Goal: Task Accomplishment & Management: Manage account settings

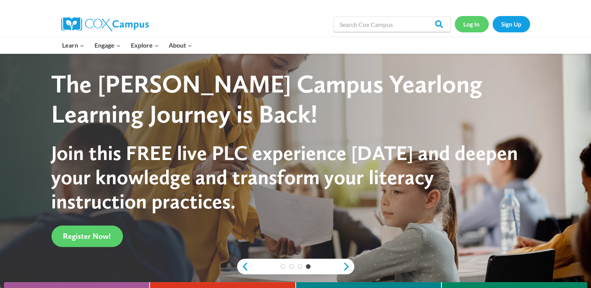
click at [472, 25] on link "Log In" at bounding box center [472, 24] width 34 height 16
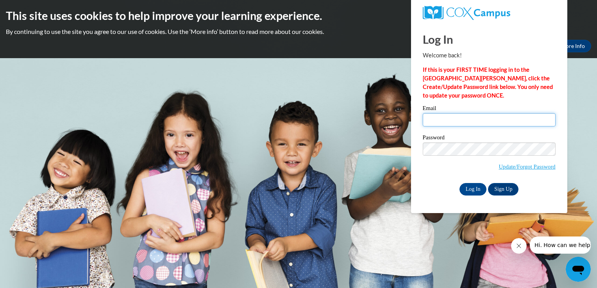
click at [430, 123] on input "Email" at bounding box center [489, 119] width 133 height 13
type input "vanillateasley@ndo.org"
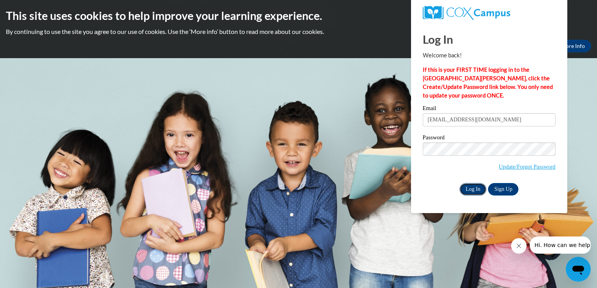
click at [468, 189] on input "Log In" at bounding box center [472, 189] width 27 height 12
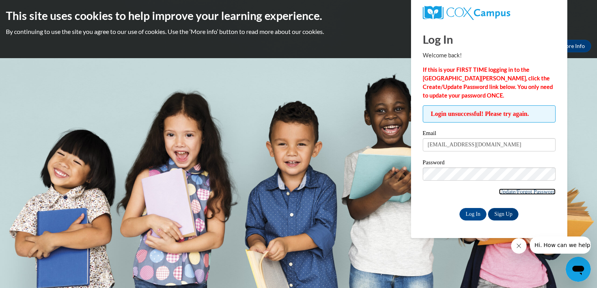
click at [511, 190] on link "Update/Forgot Password" at bounding box center [527, 192] width 57 height 6
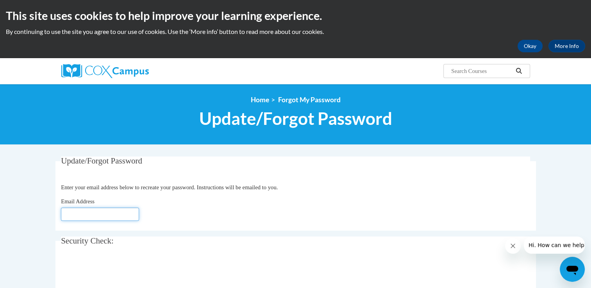
click at [69, 217] on input "Email Address" at bounding box center [100, 214] width 78 height 13
type input "[EMAIL_ADDRESS][DOMAIN_NAME]"
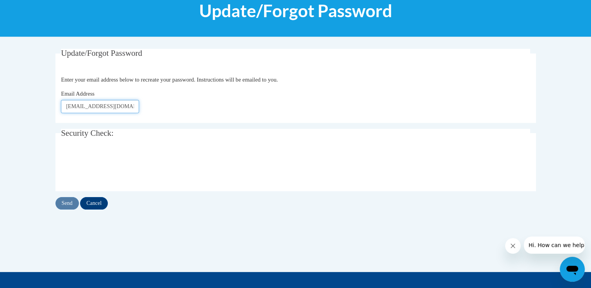
scroll to position [125, 0]
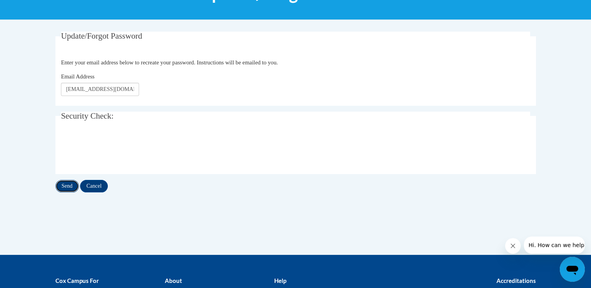
click at [65, 186] on input "Send" at bounding box center [66, 186] width 23 height 12
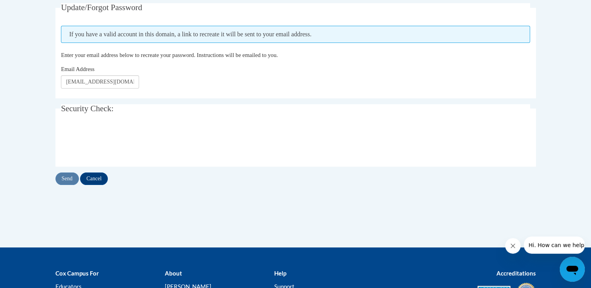
scroll to position [156, 0]
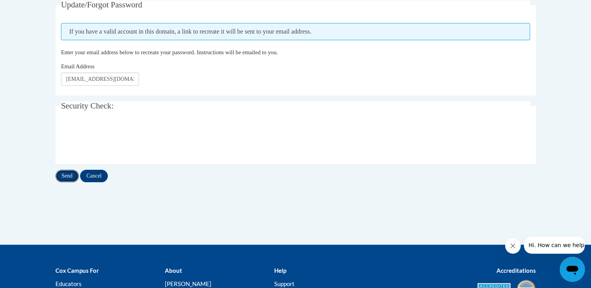
click at [68, 177] on input "Send" at bounding box center [66, 176] width 23 height 12
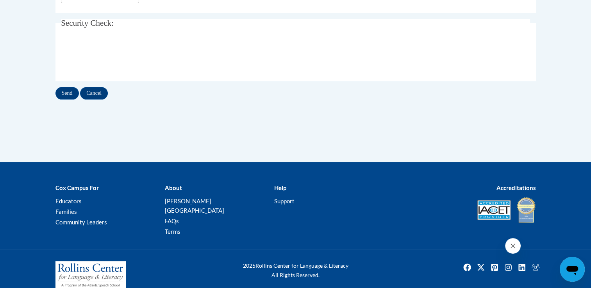
scroll to position [241, 0]
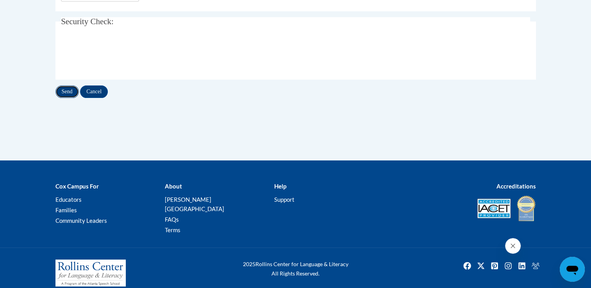
click at [67, 93] on input "Send" at bounding box center [66, 92] width 23 height 12
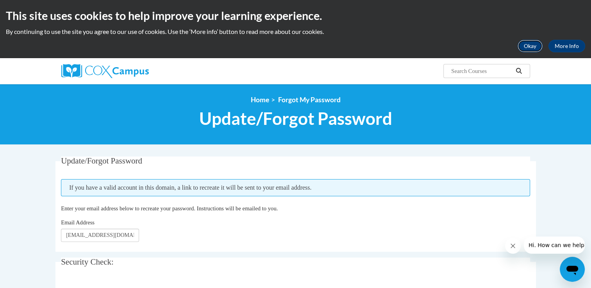
click at [533, 45] on button "Okay" at bounding box center [530, 46] width 25 height 12
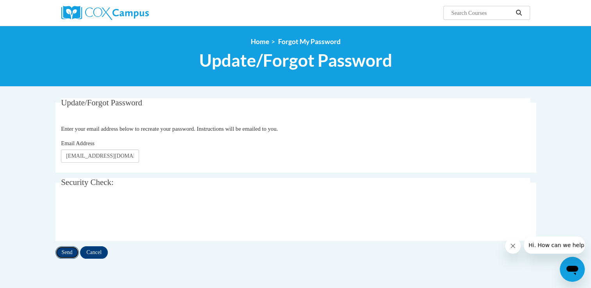
click at [69, 253] on input "Send" at bounding box center [66, 252] width 23 height 12
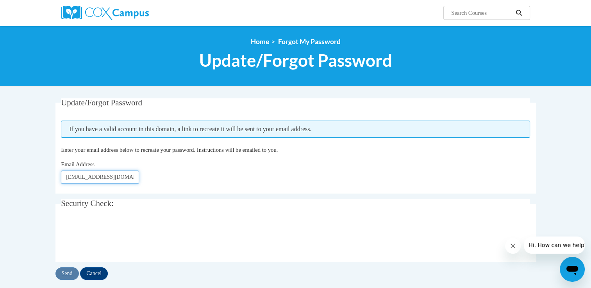
click at [125, 178] on input "vanillateasley@ndo.org" at bounding box center [100, 177] width 78 height 13
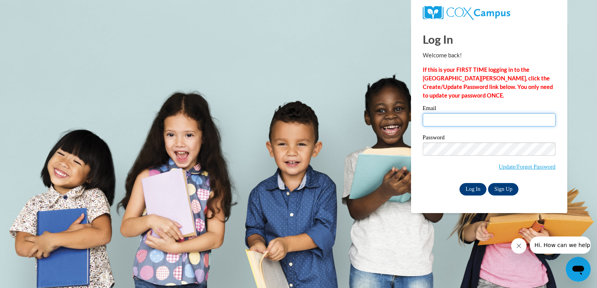
type input "vanillateasley@ndo.org"
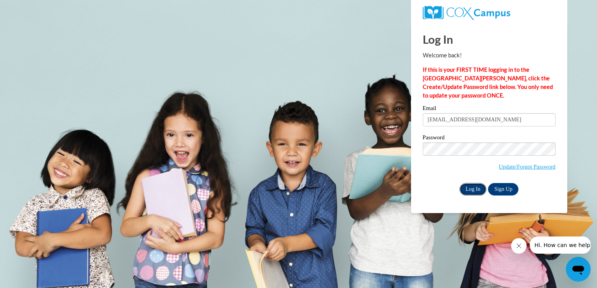
click at [471, 188] on input "Log In" at bounding box center [472, 189] width 27 height 12
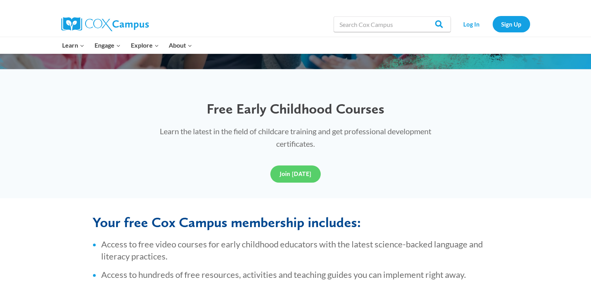
scroll to position [230, 0]
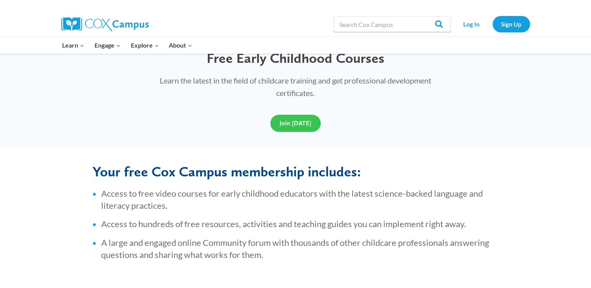
click at [298, 120] on span "Join Today" at bounding box center [296, 123] width 32 height 7
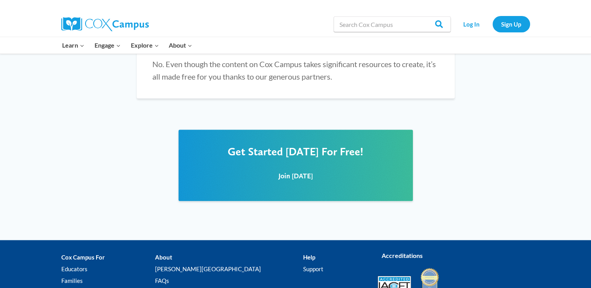
scroll to position [947, 0]
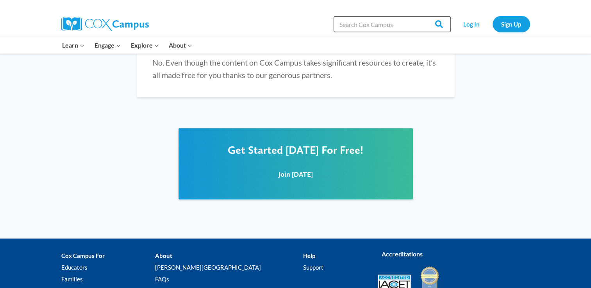
click at [410, 22] on input "Search in https://coxcampus.org/" at bounding box center [392, 24] width 117 height 16
type input "power of language infants and toddlers"
click at [437, 25] on input "Search" at bounding box center [435, 24] width 30 height 16
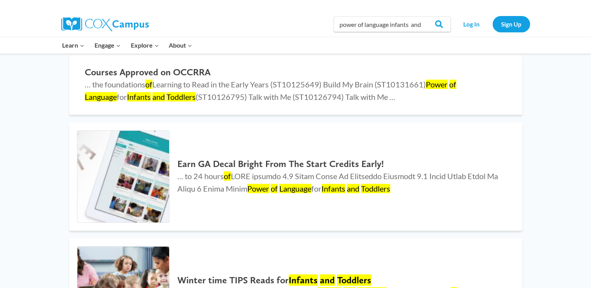
scroll to position [100, 0]
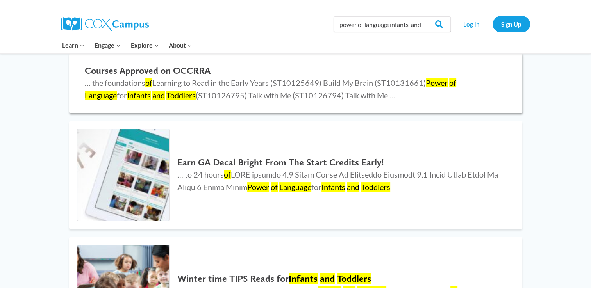
click at [441, 80] on mark "Power" at bounding box center [437, 82] width 22 height 9
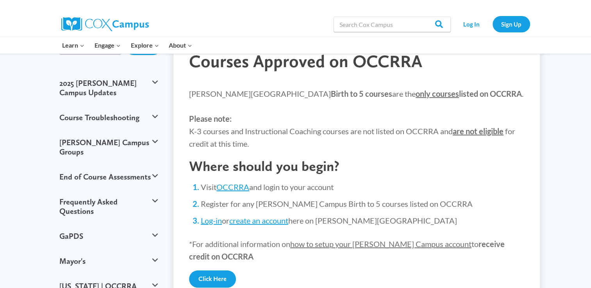
scroll to position [62, 0]
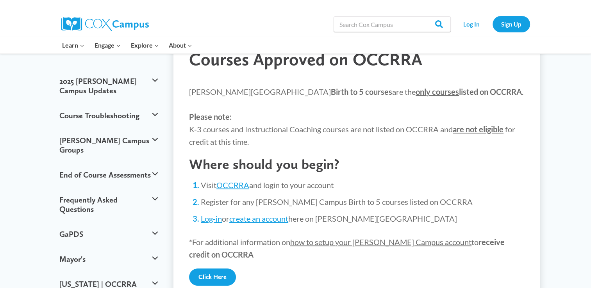
click at [416, 92] on span "only courses" at bounding box center [437, 91] width 43 height 9
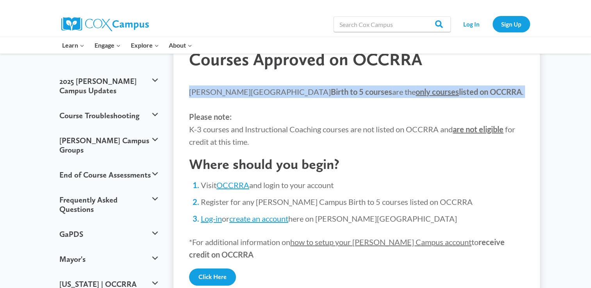
click at [416, 92] on span "only courses" at bounding box center [437, 91] width 43 height 9
click at [467, 99] on p "Cox Campus Birth to 5 courses are the only courses listed on OCCRRA . Please no…" at bounding box center [356, 117] width 335 height 62
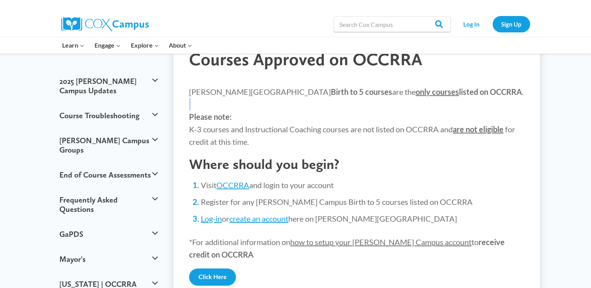
click at [467, 99] on p "Cox Campus Birth to 5 courses are the only courses listed on OCCRRA . Please no…" at bounding box center [356, 117] width 335 height 62
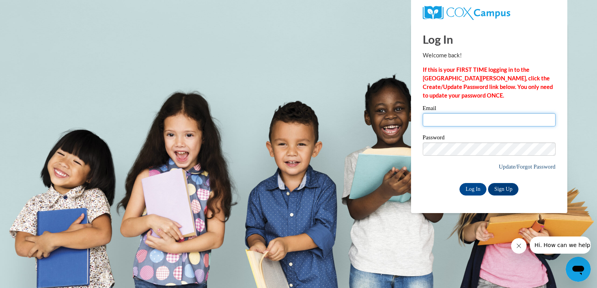
type input "[EMAIL_ADDRESS][DOMAIN_NAME]"
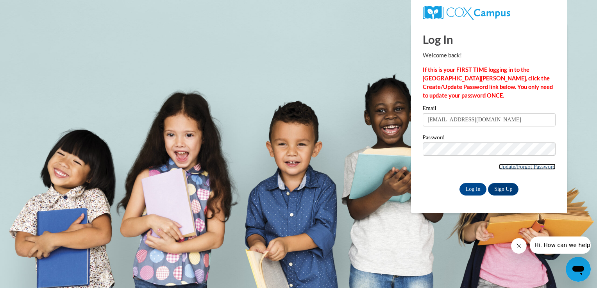
click at [542, 168] on link "Update/Forgot Password" at bounding box center [527, 167] width 57 height 6
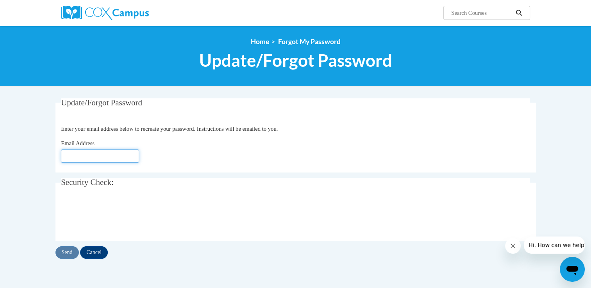
click at [68, 157] on input "Email Address" at bounding box center [100, 156] width 78 height 13
type input "vanillateasley@gmail.com"
click at [67, 254] on input "Send" at bounding box center [66, 252] width 23 height 12
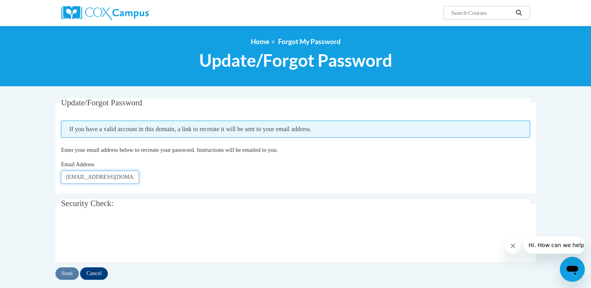
click at [132, 178] on input "vanillateasley@gmail.com" at bounding box center [100, 177] width 78 height 13
type input "v"
click at [261, 41] on link "Home" at bounding box center [260, 41] width 18 height 8
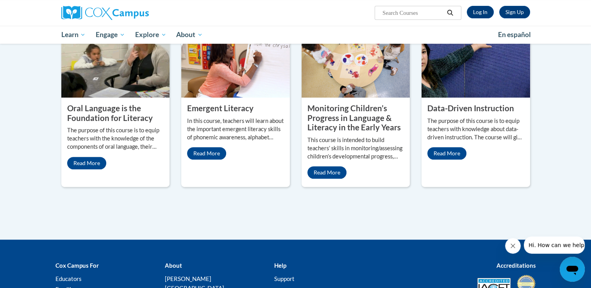
scroll to position [333, 0]
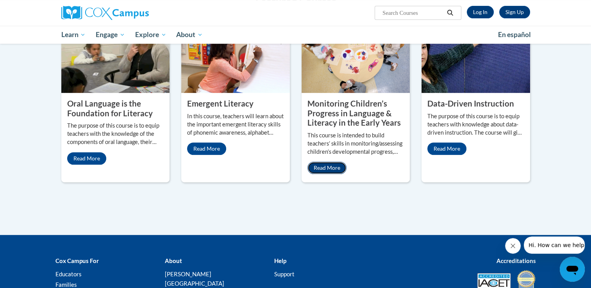
click at [330, 166] on link "Read More" at bounding box center [326, 168] width 39 height 12
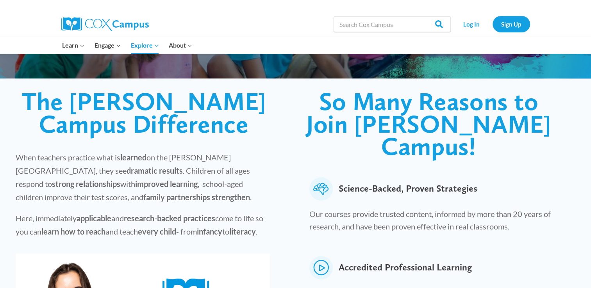
scroll to position [152, 0]
